Goal: Transaction & Acquisition: Subscribe to service/newsletter

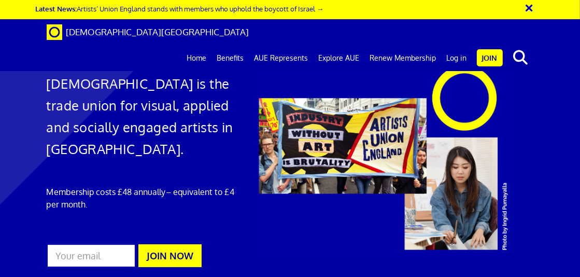
scroll to position [52, 0]
click at [105, 244] on input "email" at bounding box center [91, 256] width 89 height 24
type input "[EMAIL_ADDRESS][DOMAIN_NAME]"
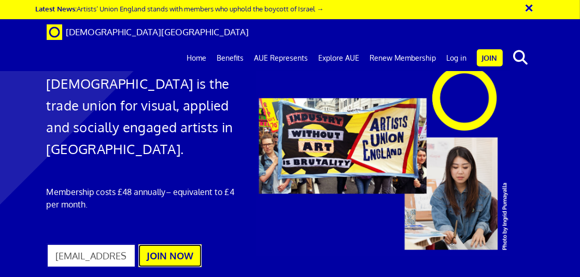
click at [188, 244] on button "JOIN NOW" at bounding box center [169, 255] width 63 height 23
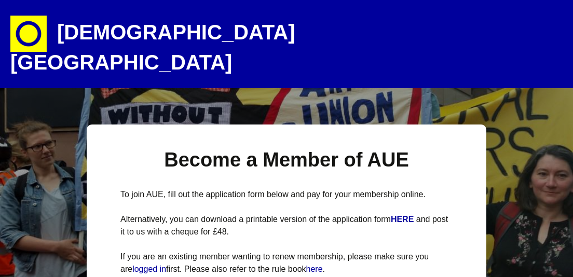
select select
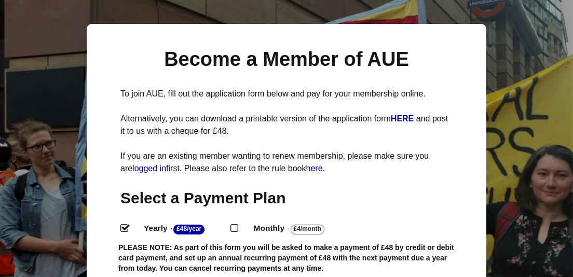
scroll to position [104, 0]
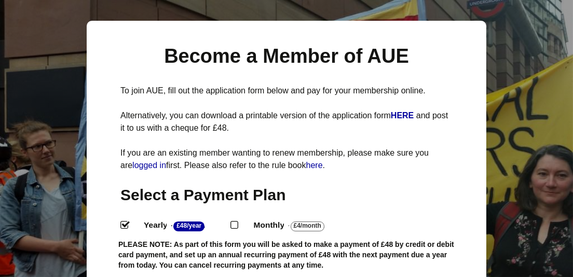
click at [188, 221] on strong "£48/Year" at bounding box center [188, 226] width 31 height 10
click at [127, 221] on input "Yearly - £48/Year ." at bounding box center [123, 224] width 7 height 7
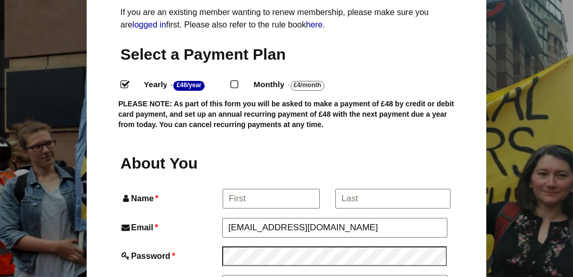
scroll to position [259, 0]
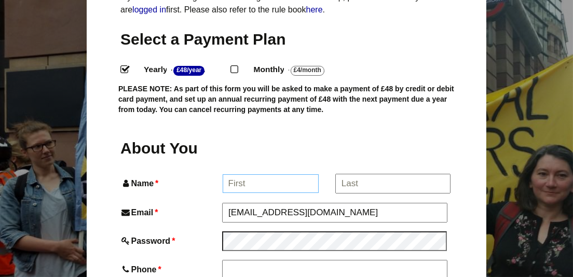
click at [247, 174] on input "Name *" at bounding box center [270, 183] width 96 height 19
type input "[PERSON_NAME]"
type input "CHRIS HOLDEN"
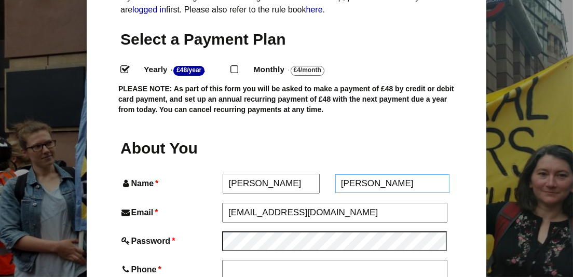
type input "07835489934"
type input "BARN HOUSE"
type input "[GEOGRAPHIC_DATA]"
type input "BLAGDON, [GEOGRAPHIC_DATA]"
type input "BS40 7TG"
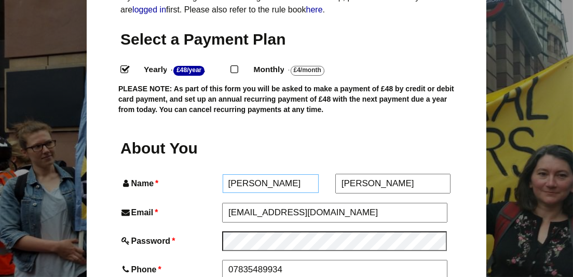
type input "CHRISTOPHER"
click at [382, 174] on input "CHRIS HOLDEN" at bounding box center [392, 183] width 115 height 19
click at [371, 174] on input "CHRIS HOLDEN" at bounding box center [392, 183] width 115 height 19
type input "CHRIHOLDEN"
click at [301, 174] on input "CHRISTOPHER" at bounding box center [270, 183] width 96 height 19
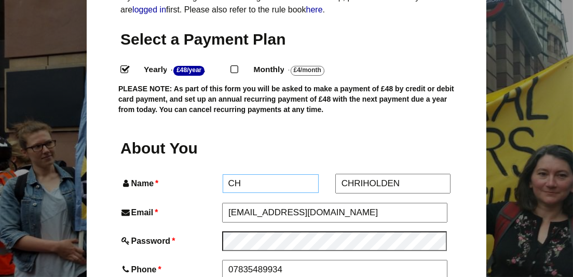
type input "C"
click at [362, 174] on input "CHRIHOLDEN" at bounding box center [392, 183] width 115 height 19
type input "HOLDEN"
click at [254, 174] on input "Name *" at bounding box center [270, 183] width 96 height 19
type input "CHRIS"
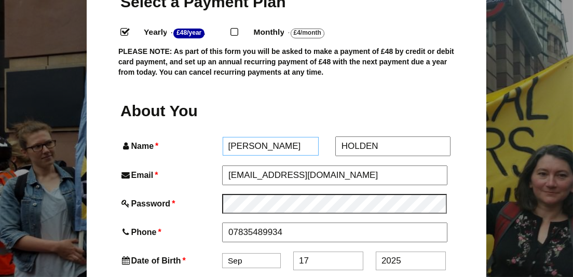
scroll to position [311, 0]
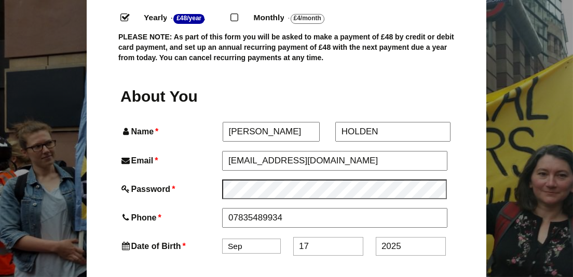
click at [265, 239] on select "Jan Feb Mar Apr May Jun Jul Aug Sep Oct Nov Dec" at bounding box center [251, 246] width 59 height 15
select select "4"
click at [222, 239] on select "Jan Feb Mar Apr May Jun Jul Aug Sep Oct Nov Dec" at bounding box center [251, 246] width 59 height 15
click at [330, 237] on input "17" at bounding box center [328, 246] width 70 height 19
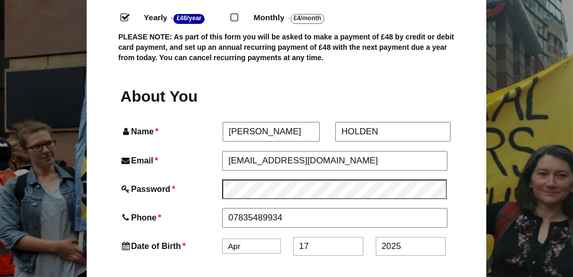
type input "1"
type input "6"
click at [401, 237] on input "2025" at bounding box center [410, 246] width 70 height 19
type input "2"
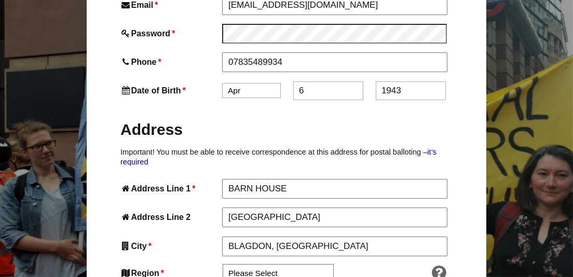
scroll to position [519, 0]
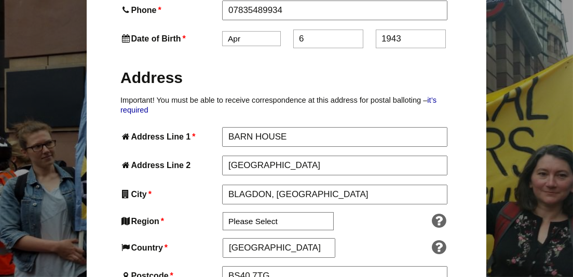
type input "1943"
click at [306, 212] on select "Please Select South East England London North West England East of England West…" at bounding box center [277, 221] width 111 height 18
select select "South West"
click at [222, 212] on select "Please Select South East England London North West England East of England West…" at bounding box center [277, 221] width 111 height 18
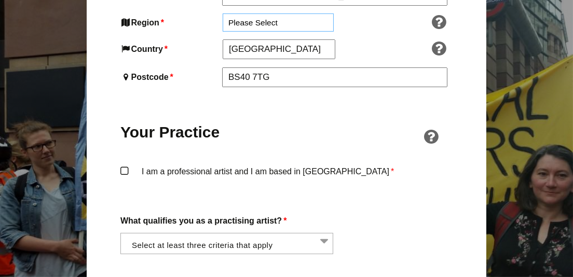
scroll to position [726, 0]
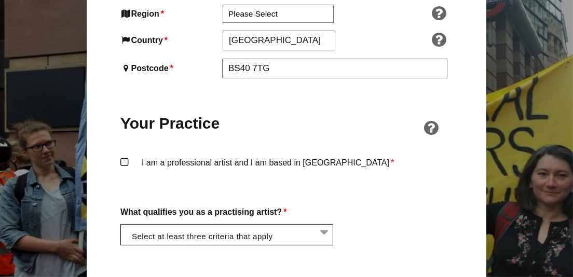
click at [324, 225] on li at bounding box center [229, 234] width 213 height 18
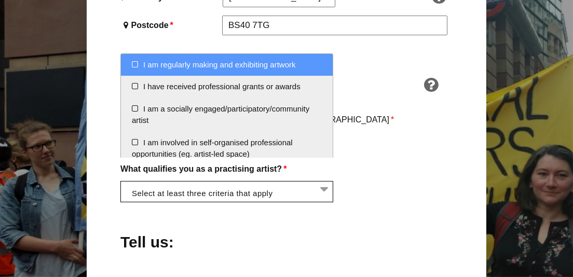
scroll to position [778, 0]
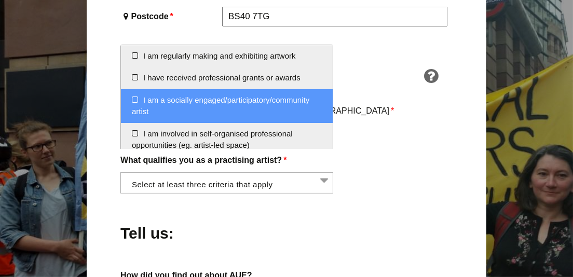
click at [133, 98] on li "I am a socially engaged/participatory/community artist" at bounding box center [227, 106] width 212 height 34
select select "socially_engaged_participatory_community_artist"
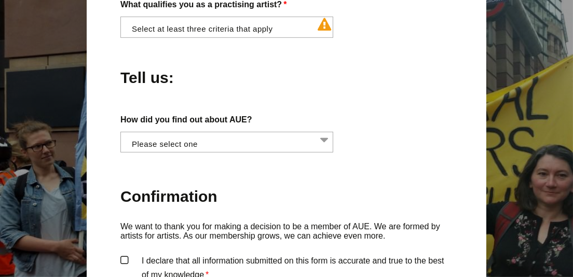
scroll to position [926, 0]
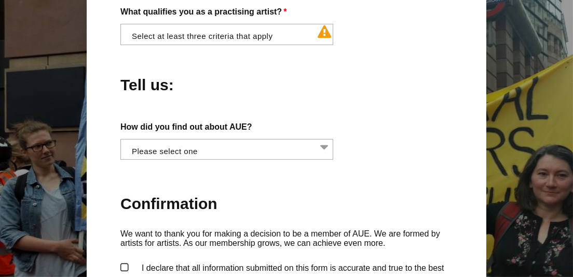
click at [125, 261] on label "I declare that all information submitted on this form is accurate and true to t…" at bounding box center [286, 276] width 332 height 31
click at [0, 0] on input "I declare that all information submitted on this form is accurate and true to t…" at bounding box center [0, 0] width 0 height 0
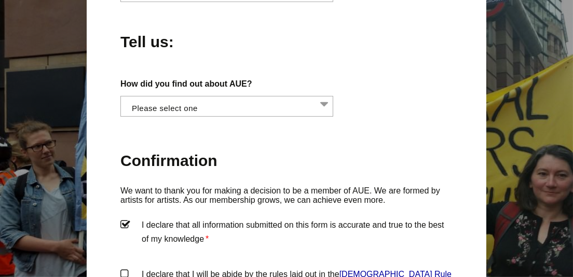
scroll to position [1030, 0]
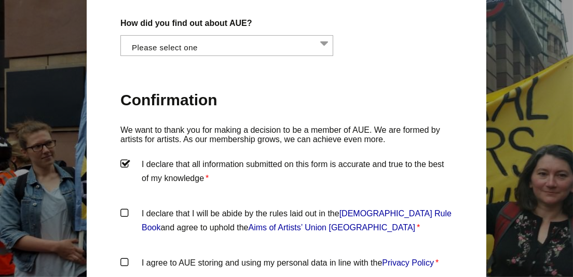
click at [127, 206] on label "I declare that I will be abide by the rules laid out in the Artists' Union Engl…" at bounding box center [286, 221] width 332 height 31
click at [0, 0] on input "I declare that I will be abide by the rules laid out in the Artists' Union Engl…" at bounding box center [0, 0] width 0 height 0
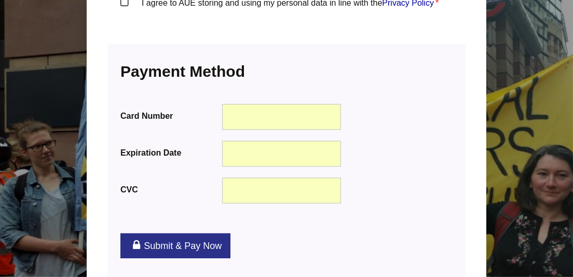
scroll to position [1341, 0]
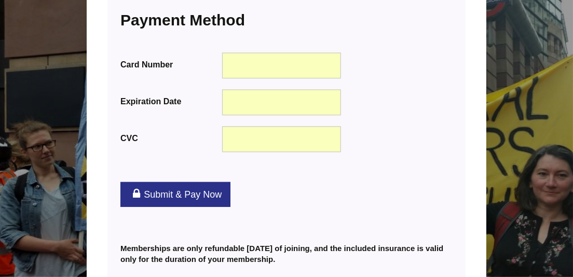
click at [166, 182] on link "Submit & Pay Now" at bounding box center [175, 194] width 110 height 25
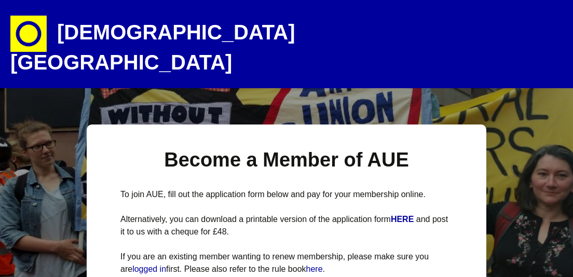
select select
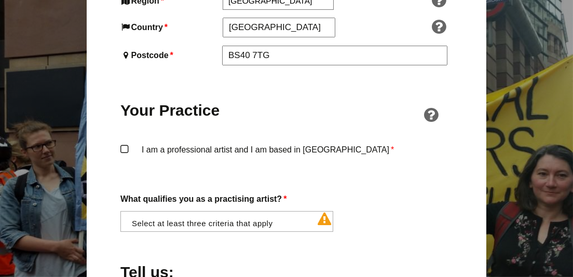
scroll to position [830, 0]
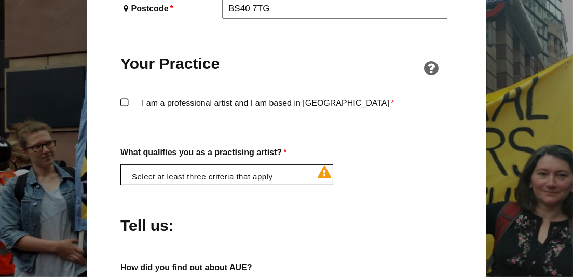
click at [211, 165] on li at bounding box center [229, 174] width 213 height 18
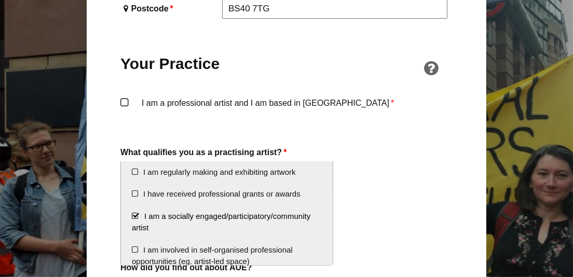
click at [132, 215] on li "I am a socially engaged/participatory/community artist" at bounding box center [227, 222] width 212 height 34
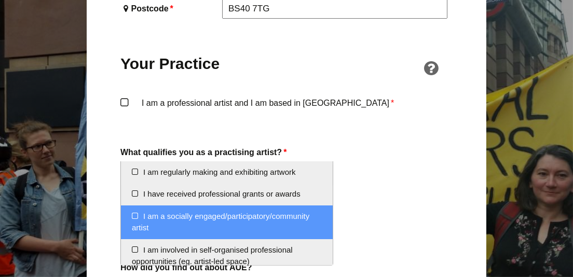
click at [132, 215] on li "I am a socially engaged/participatory/community artist" at bounding box center [227, 222] width 212 height 34
select select "socially_engaged_participatory_community_artist"
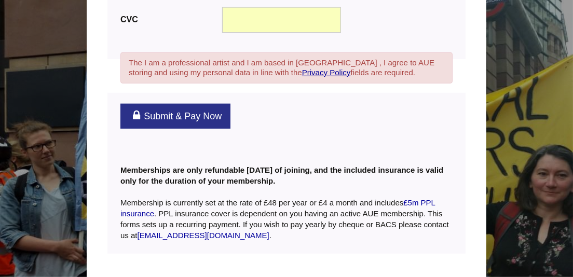
scroll to position [842, 0]
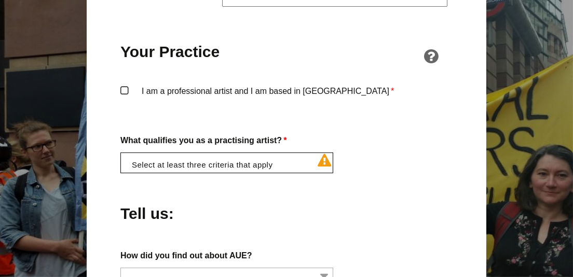
click at [161, 90] on form "The I am a professional artist and I am based in England , I agree to AUE stori…" at bounding box center [286, 181] width 332 height 1470
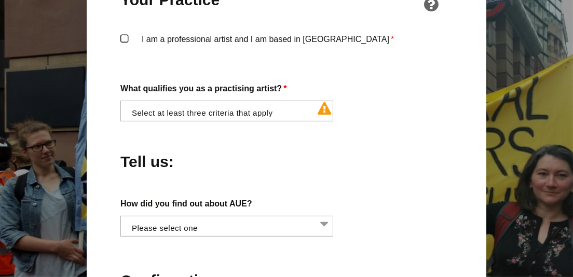
scroll to position [0, 1]
click at [323, 216] on li at bounding box center [229, 225] width 213 height 18
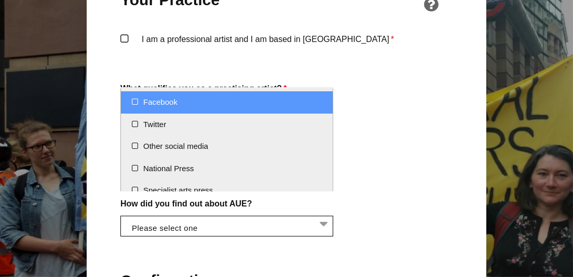
scroll to position [28, 0]
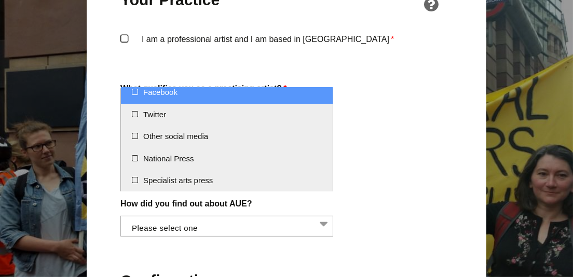
click at [210, 87] on span "Word of mouth Facebook Twitter Other social media National Press Specialist art…" at bounding box center [226, 139] width 213 height 104
select select "Facebook"
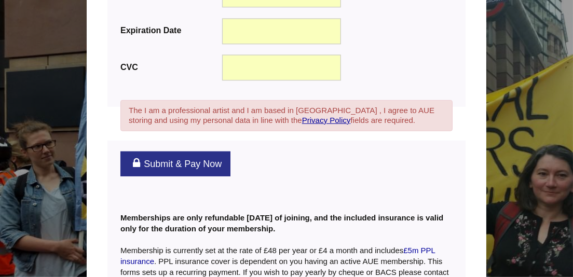
scroll to position [1464, 0]
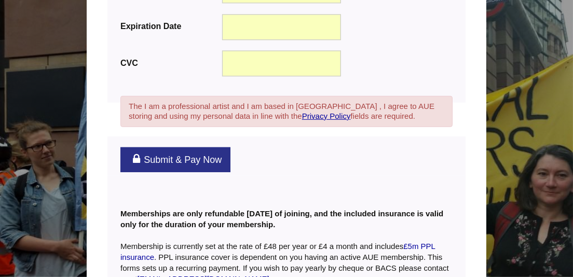
click at [162, 147] on link "Submit & Pay Now" at bounding box center [175, 159] width 110 height 25
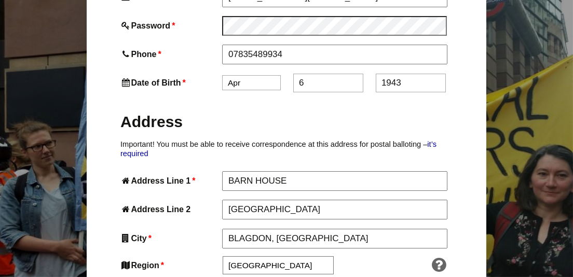
scroll to position [622, 0]
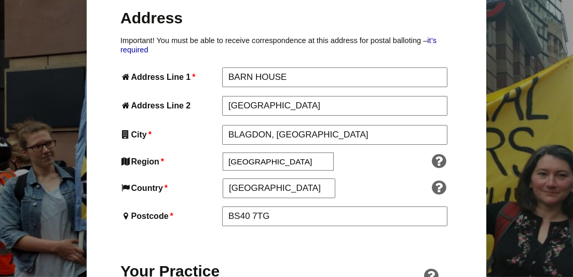
click at [287, 152] on select "Please Select South East England London North West England East of England West…" at bounding box center [277, 161] width 111 height 18
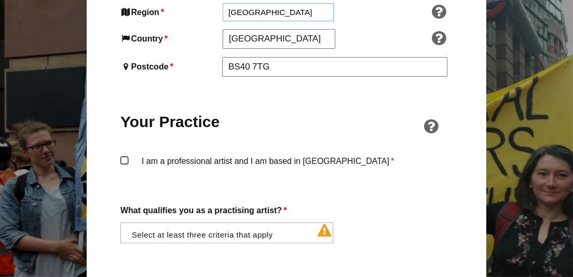
scroll to position [778, 0]
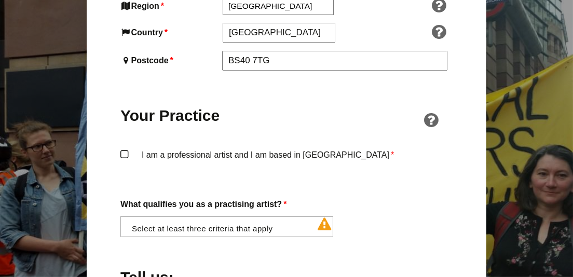
click at [125, 148] on label "I am a professional artist and I am based in England *" at bounding box center [286, 163] width 332 height 31
click at [0, 0] on input "I am a professional artist and I am based in England *" at bounding box center [0, 0] width 0 height 0
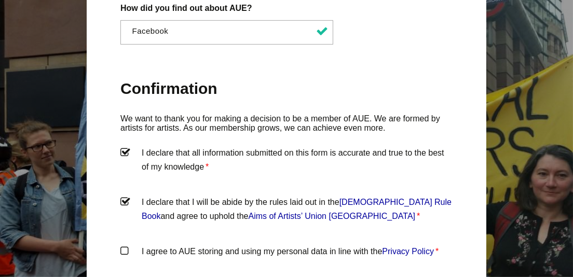
scroll to position [1193, 0]
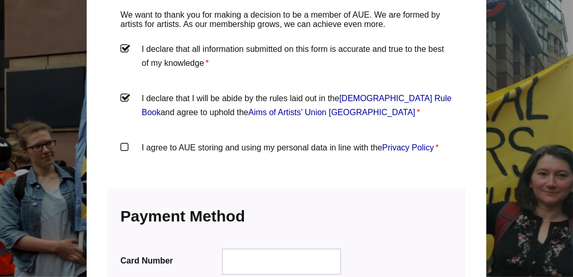
click at [122, 141] on label "I agree to AUE storing and using my personal data in line with the Privacy Poli…" at bounding box center [286, 156] width 332 height 31
click at [0, 0] on input "I agree to AUE storing and using my personal data in line with the Privacy Poli…" at bounding box center [0, 0] width 0 height 0
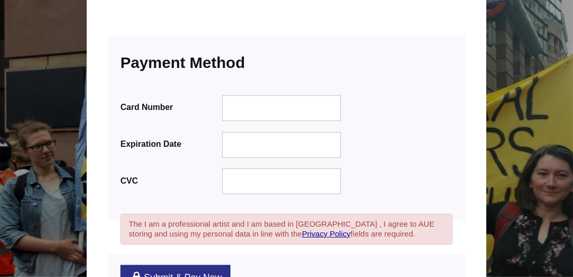
scroll to position [1348, 0]
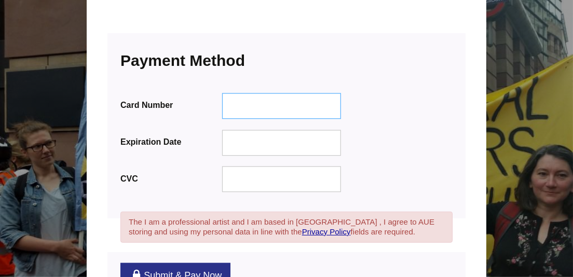
click at [244, 93] on div at bounding box center [281, 106] width 119 height 26
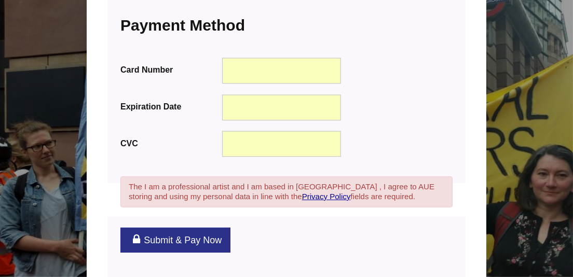
scroll to position [1384, 0]
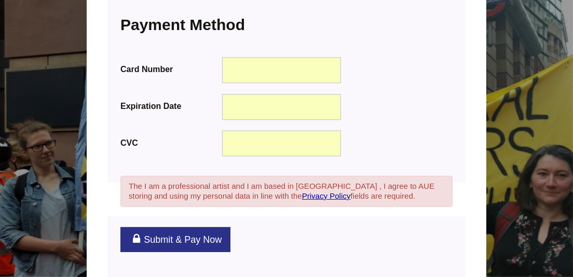
click at [163, 227] on link "Submit & Pay Now" at bounding box center [175, 239] width 110 height 25
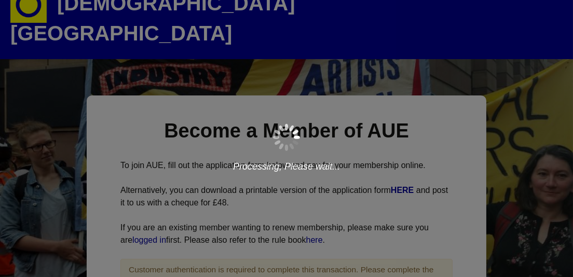
scroll to position [52, 0]
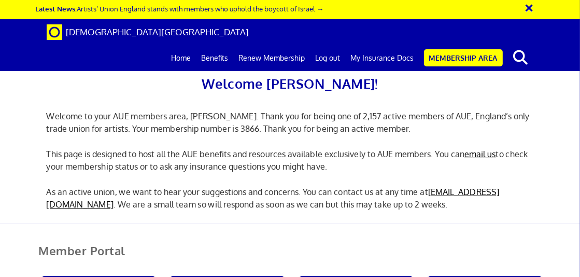
scroll to position [207, 0]
click at [526, 10] on button "×" at bounding box center [536, 6] width 26 height 17
